Goal: Obtain resource: Download file/media

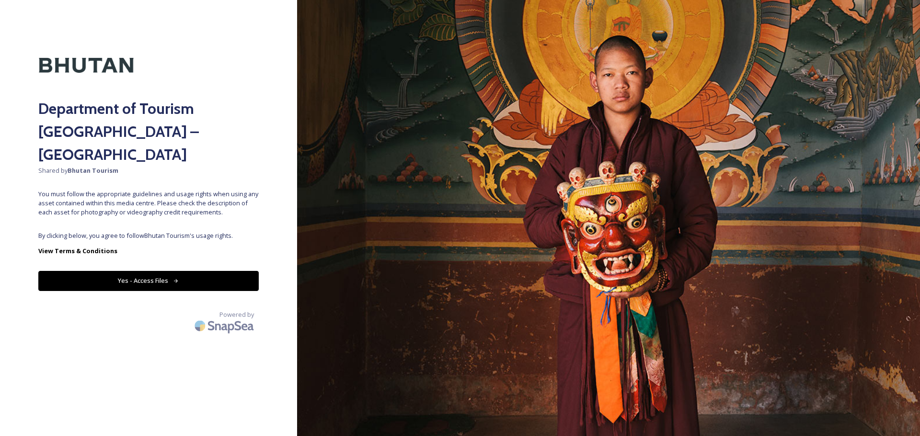
click at [181, 271] on button "Yes - Access Files" at bounding box center [148, 281] width 220 height 20
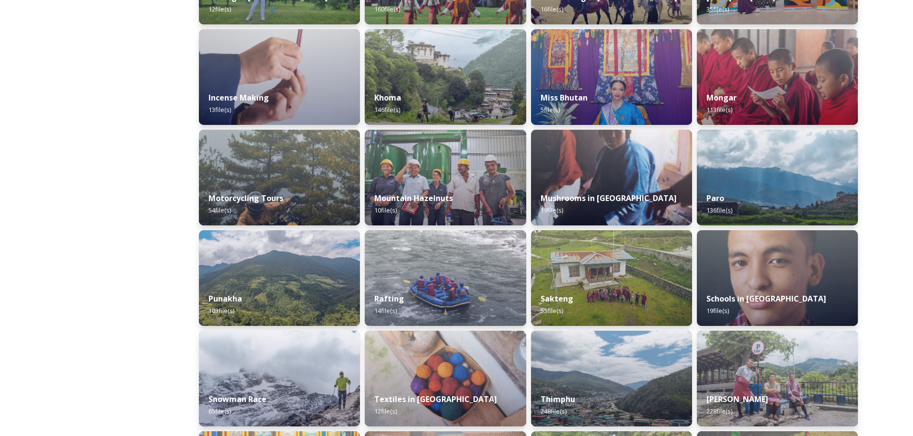
scroll to position [527, 0]
click at [605, 74] on img at bounding box center [611, 77] width 164 height 98
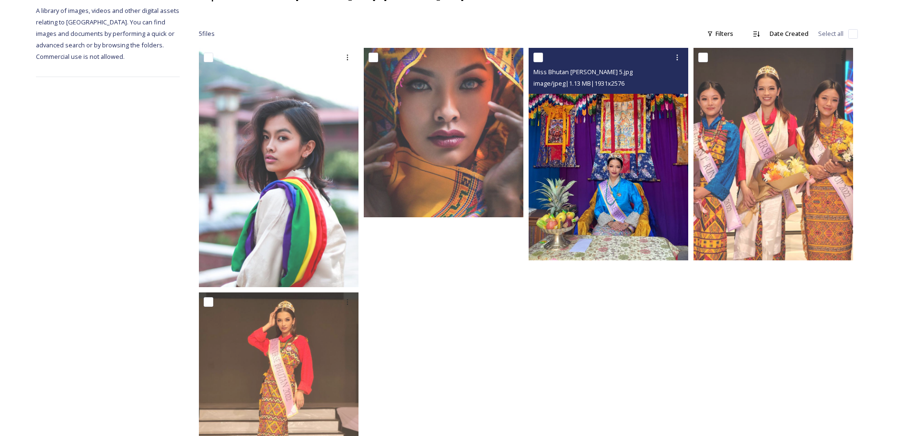
scroll to position [128, 0]
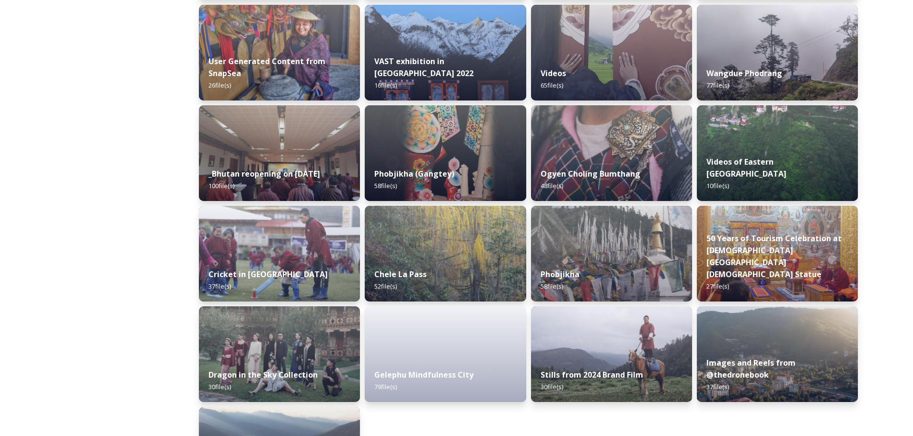
scroll to position [1130, 0]
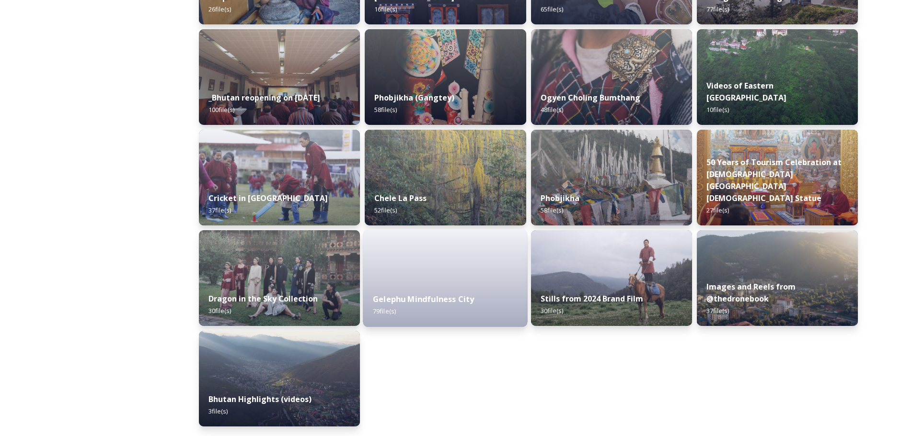
click at [418, 298] on strong "Gelephu Mindfulness City" at bounding box center [423, 299] width 101 height 11
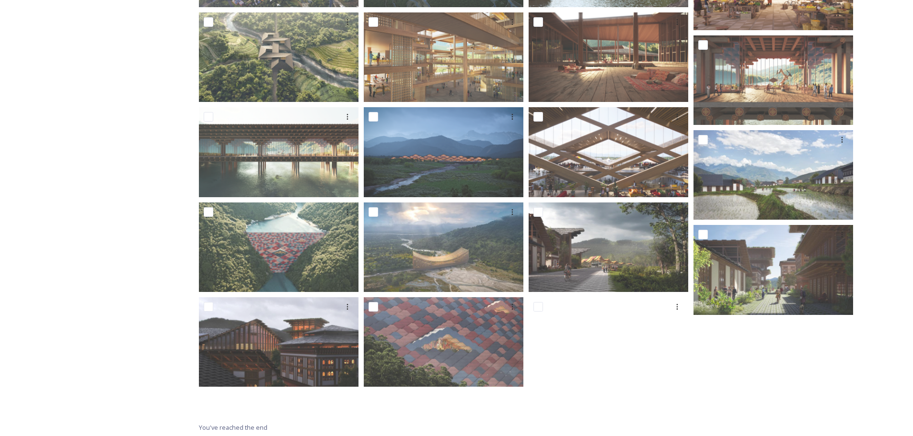
scroll to position [1691, 0]
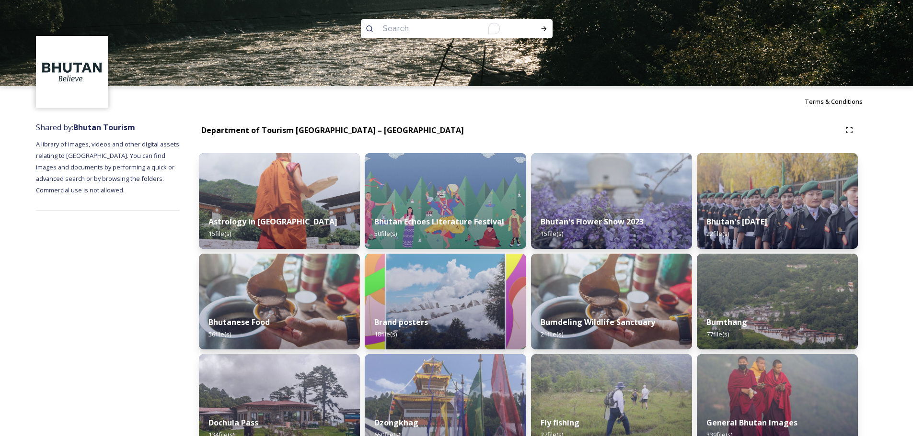
click at [406, 30] on input "To enrich screen reader interactions, please activate Accessibility in Grammarl…" at bounding box center [443, 28] width 131 height 21
type input "wellness"
click at [542, 26] on icon at bounding box center [544, 29] width 8 height 8
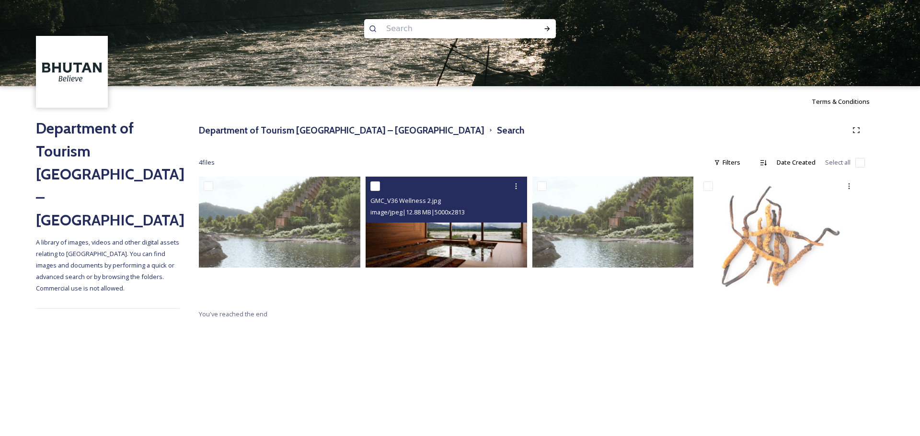
click at [476, 241] on img at bounding box center [446, 222] width 161 height 91
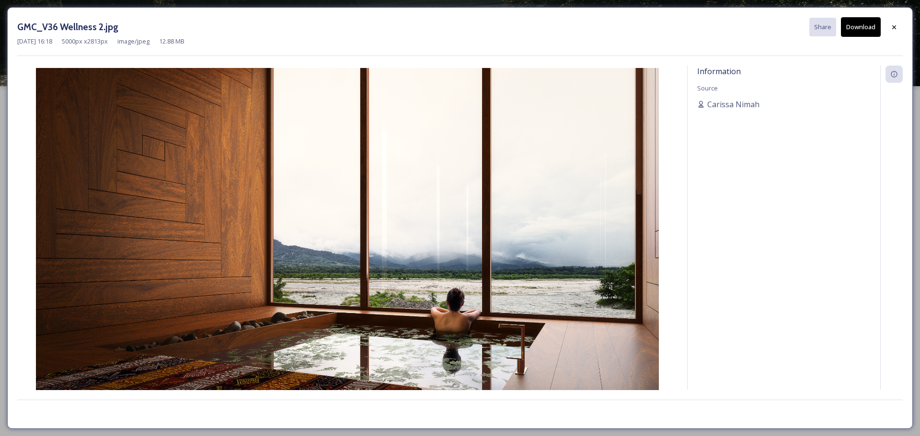
click at [854, 31] on button "Download" at bounding box center [861, 27] width 40 height 20
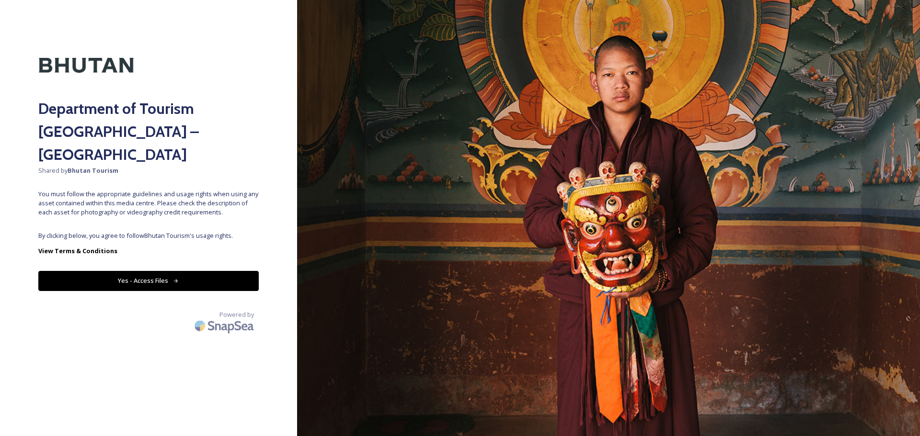
click at [250, 271] on button "Yes - Access Files" at bounding box center [148, 281] width 220 height 20
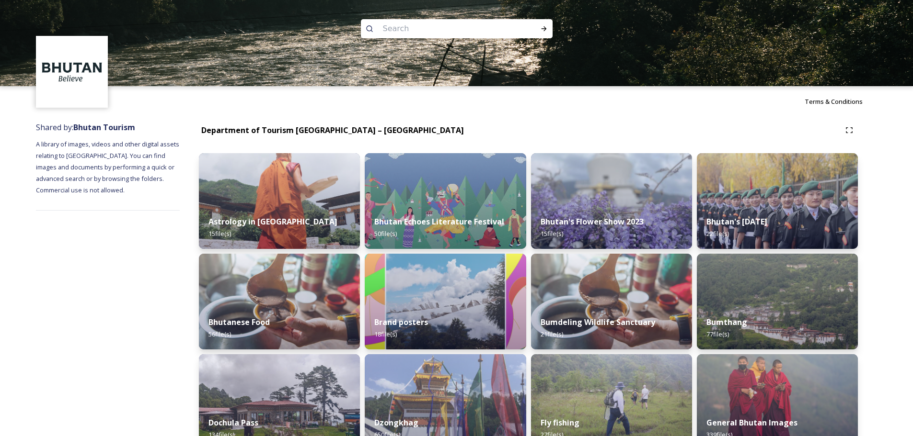
click at [423, 14] on img at bounding box center [456, 43] width 913 height 86
click at [426, 28] on input at bounding box center [443, 28] width 131 height 21
type input "wellness"
click at [541, 29] on icon at bounding box center [543, 28] width 5 height 5
